Goal: Task Accomplishment & Management: Manage account settings

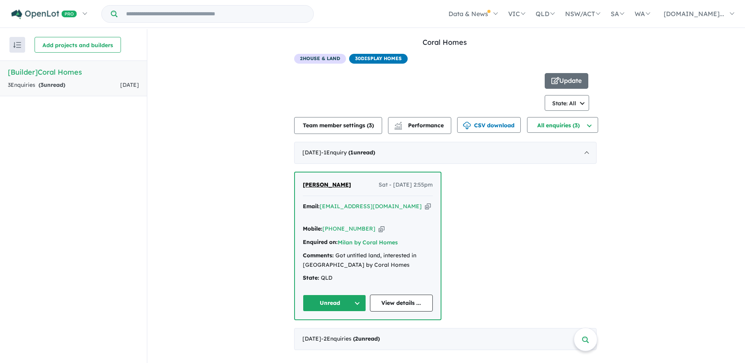
scroll to position [1, 0]
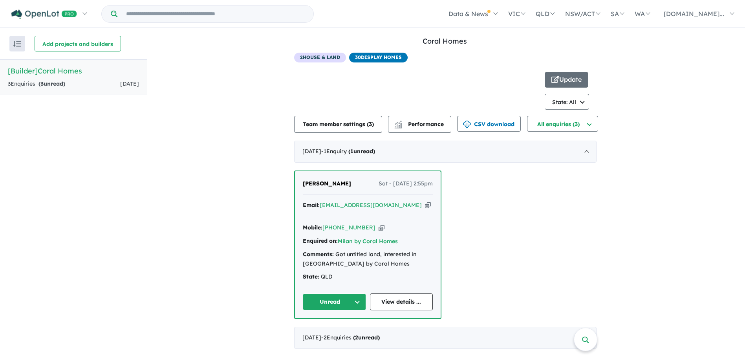
click at [492, 278] on div "[PERSON_NAME] Sat - [DATE] 2:55pm Email: [EMAIL_ADDRESS][DOMAIN_NAME] Copied! M…" at bounding box center [445, 244] width 302 height 148
click at [587, 148] on div "[DATE] - 1 Enquir y ( 1 unread)" at bounding box center [445, 152] width 302 height 22
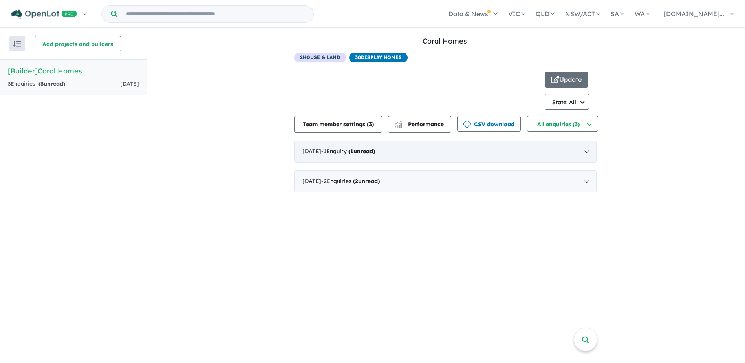
click at [520, 150] on div "August 2025 - 1 Enquir y ( 1 unread)" at bounding box center [445, 152] width 302 height 22
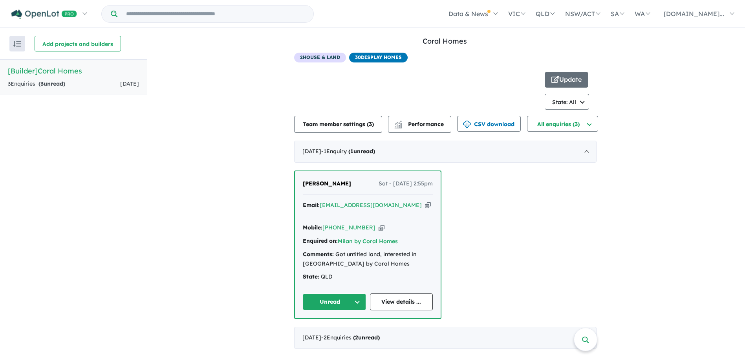
click at [357, 293] on button "Unread" at bounding box center [334, 301] width 63 height 17
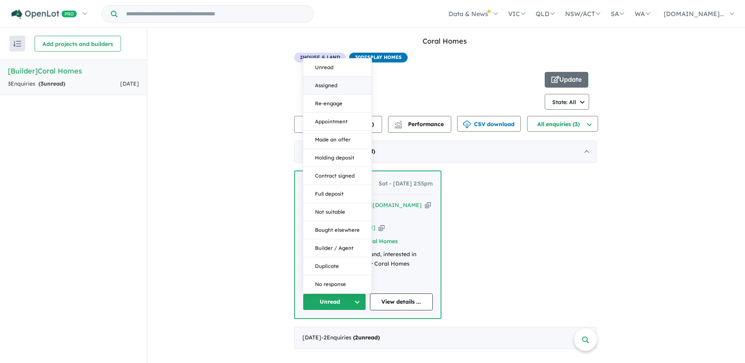
click at [333, 77] on button "Assigned" at bounding box center [337, 86] width 68 height 18
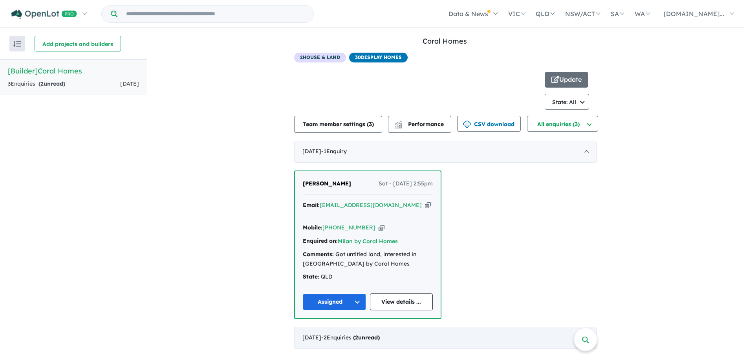
click at [567, 329] on div "July 2025 - 2 Enquir ies ( 2 unread)" at bounding box center [445, 338] width 302 height 22
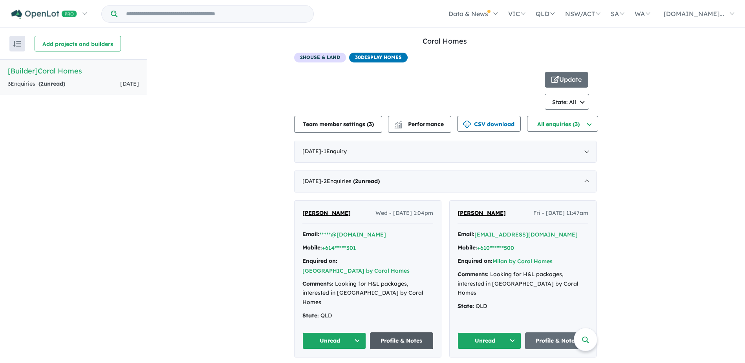
click at [399, 332] on link "Profile & Notes" at bounding box center [402, 340] width 64 height 17
